Goal: Transaction & Acquisition: Purchase product/service

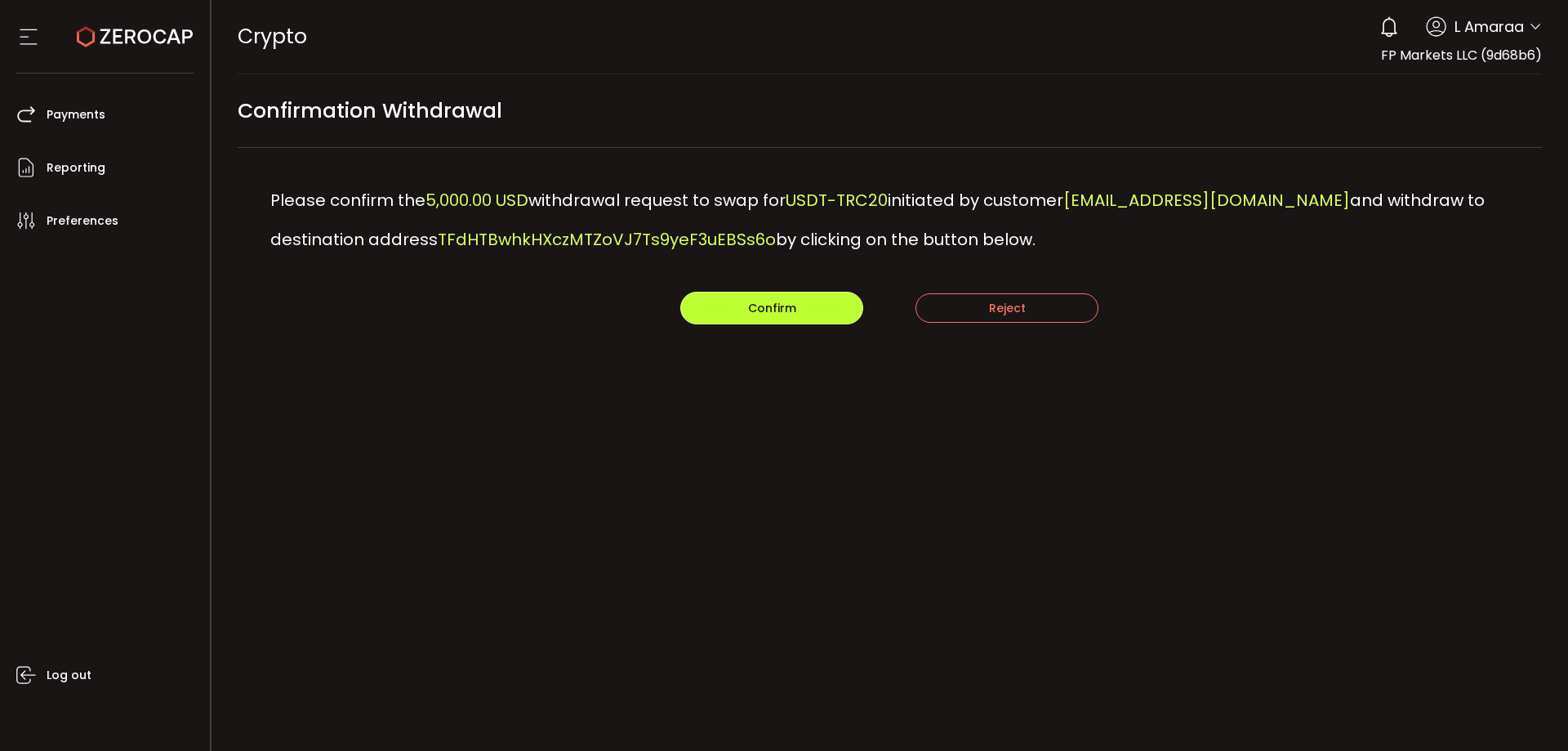
drag, startPoint x: 772, startPoint y: 315, endPoint x: 846, endPoint y: 302, distance: 75.1
click at [772, 315] on span "Confirm" at bounding box center [772, 309] width 48 height 17
click at [746, 314] on button "Confirm" at bounding box center [772, 308] width 183 height 32
